Goal: Communication & Community: Connect with others

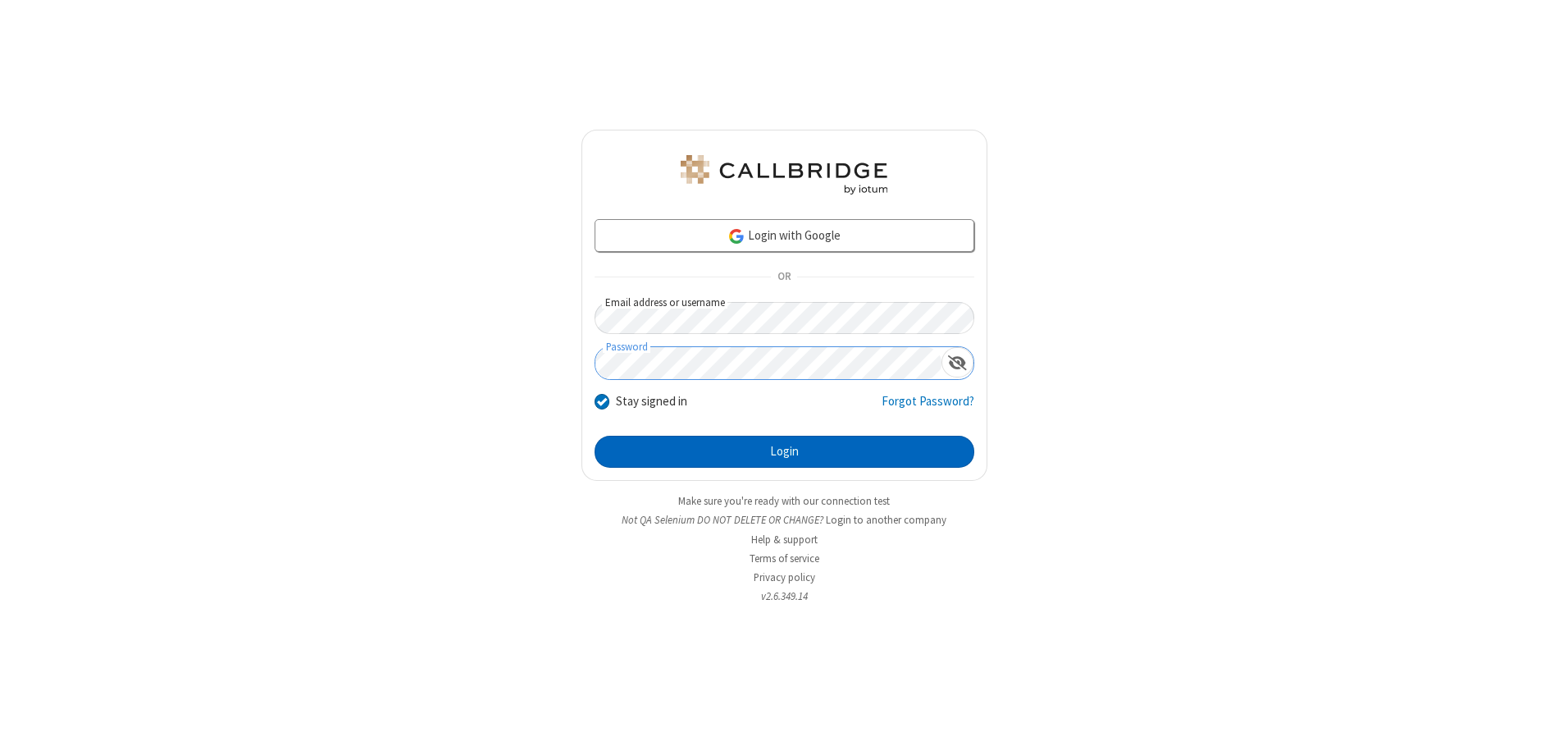
click at [784, 451] on button "Login" at bounding box center [784, 451] width 380 height 32
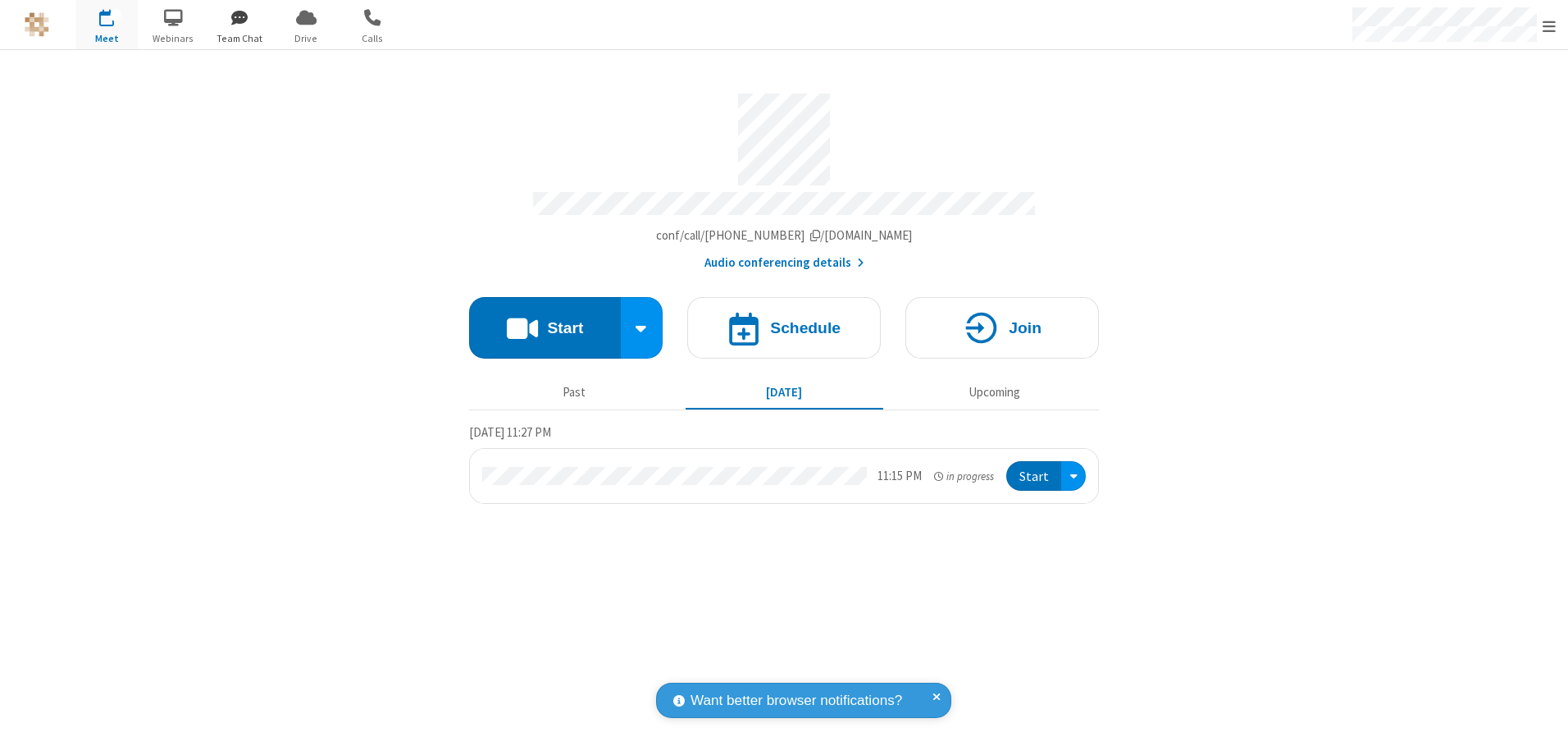
click at [239, 18] on span "button" at bounding box center [240, 18] width 61 height 28
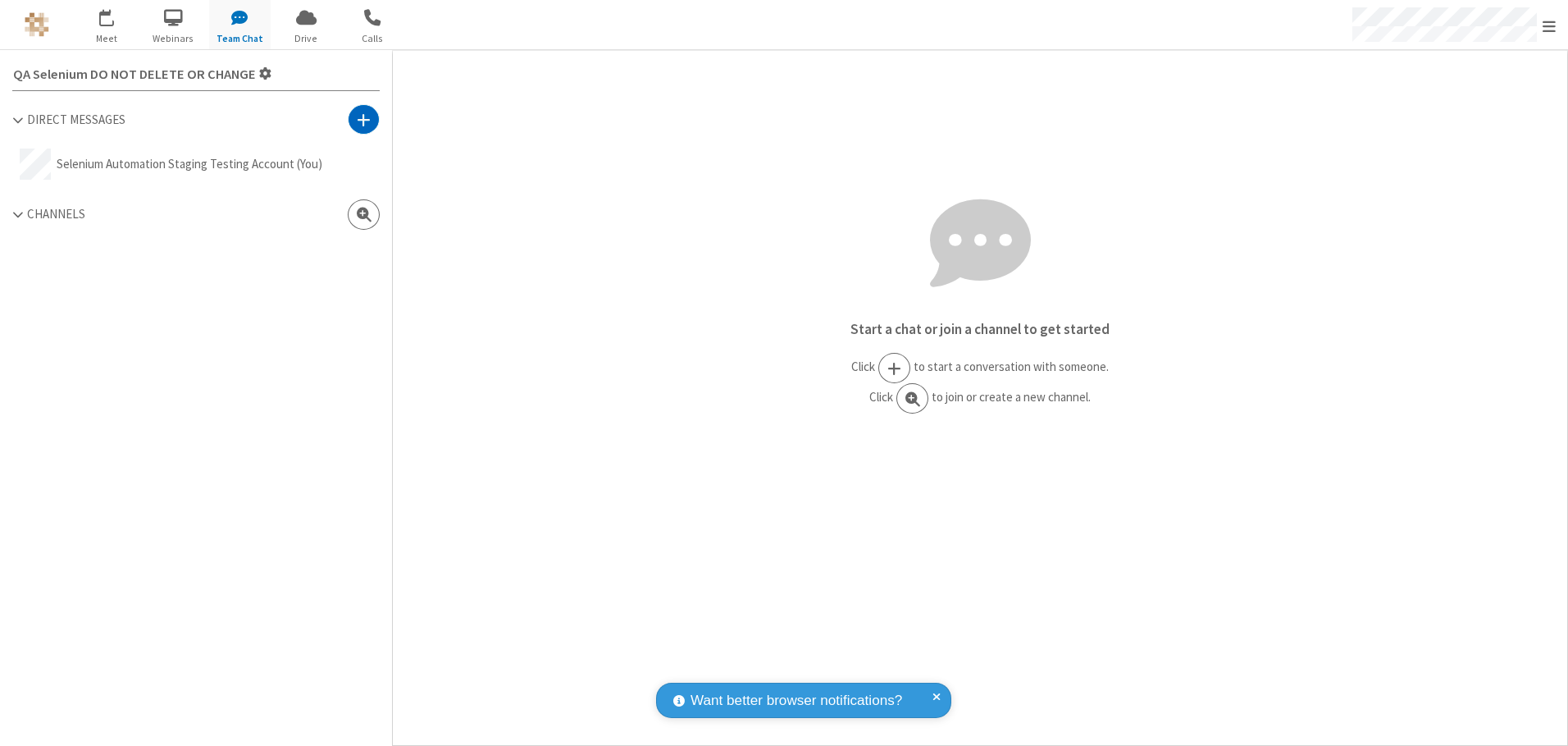
click at [364, 119] on span at bounding box center [364, 119] width 14 height 17
